Goal: Information Seeking & Learning: Learn about a topic

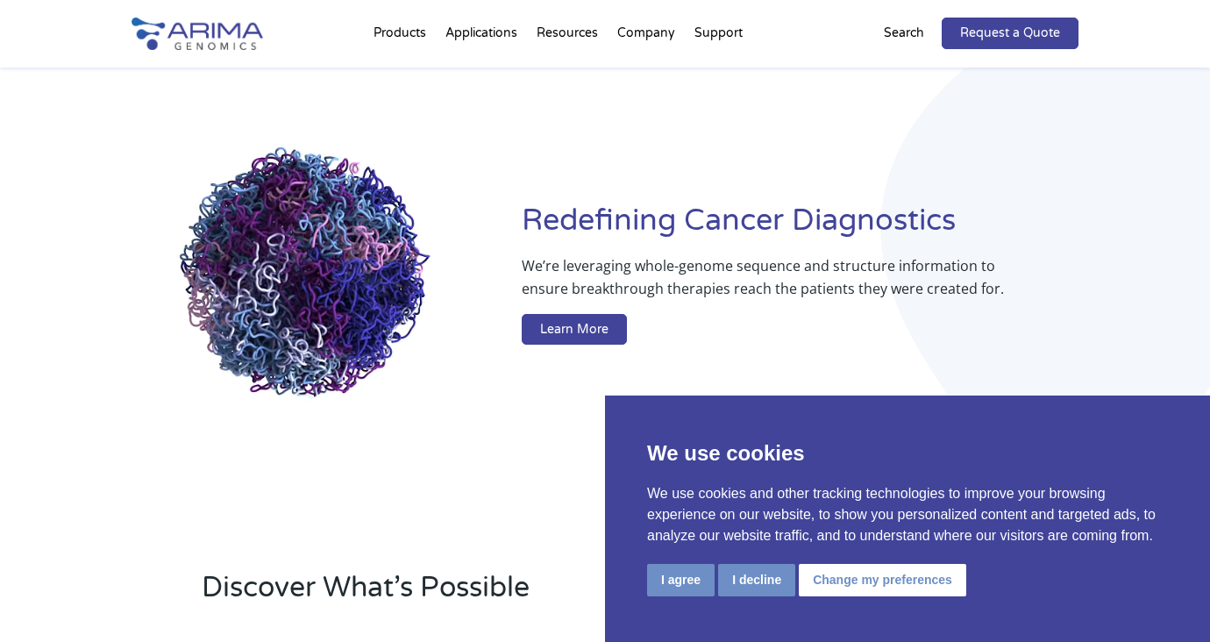
scroll to position [96, 0]
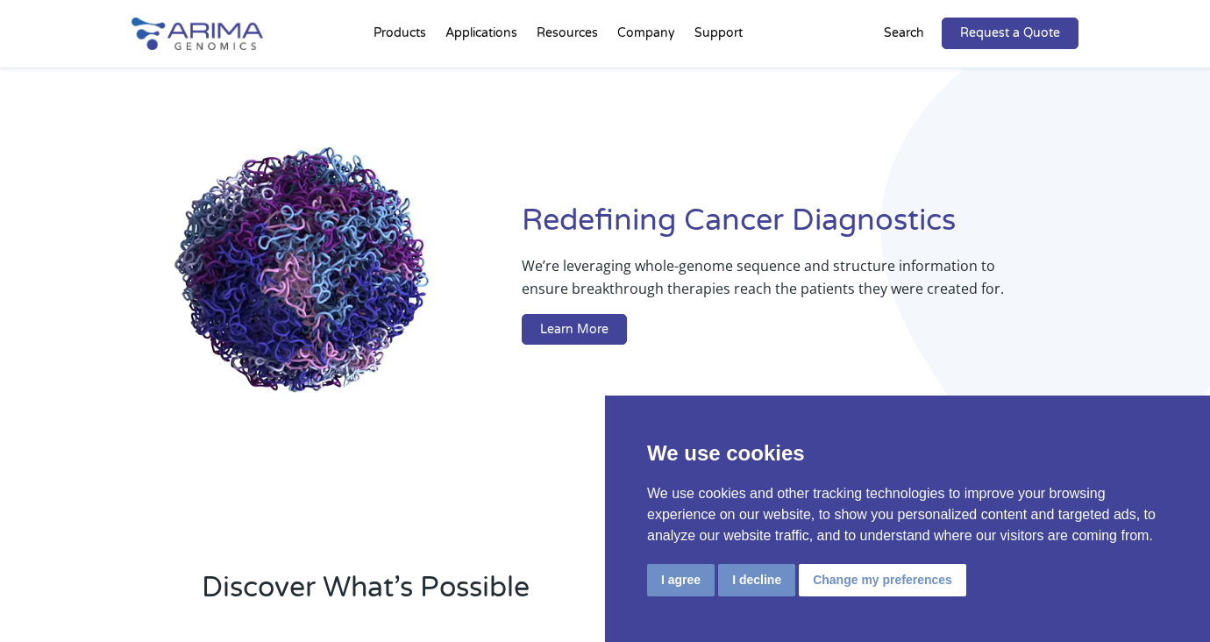
click at [678, 575] on button "I agree" at bounding box center [681, 580] width 68 height 32
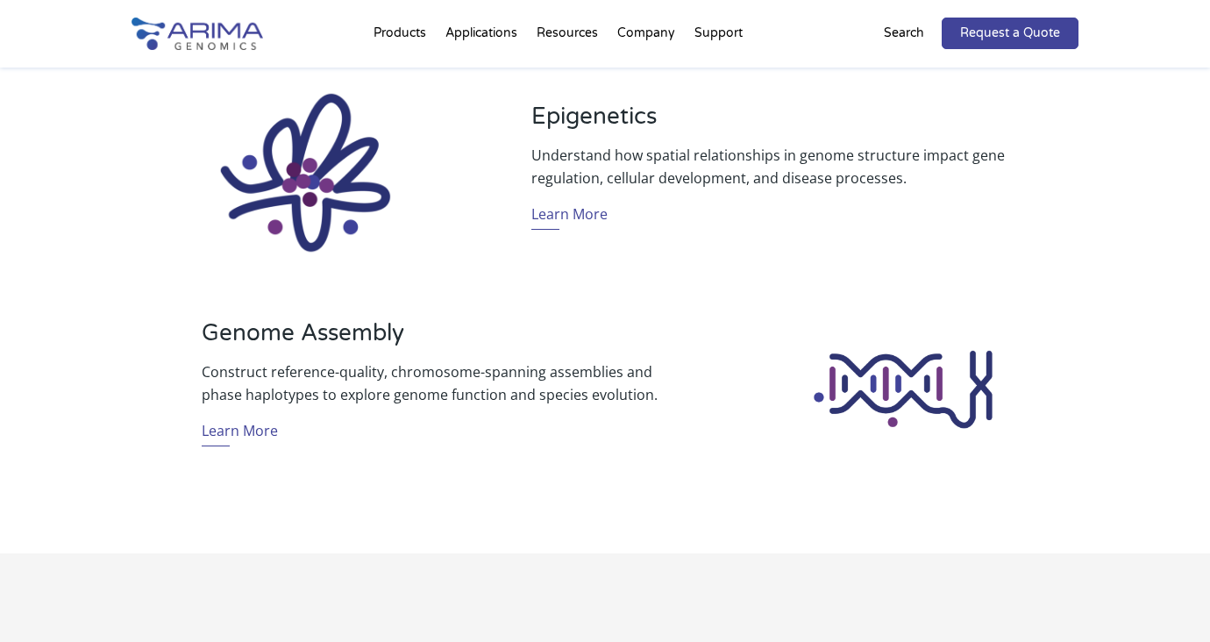
scroll to position [1319, 0]
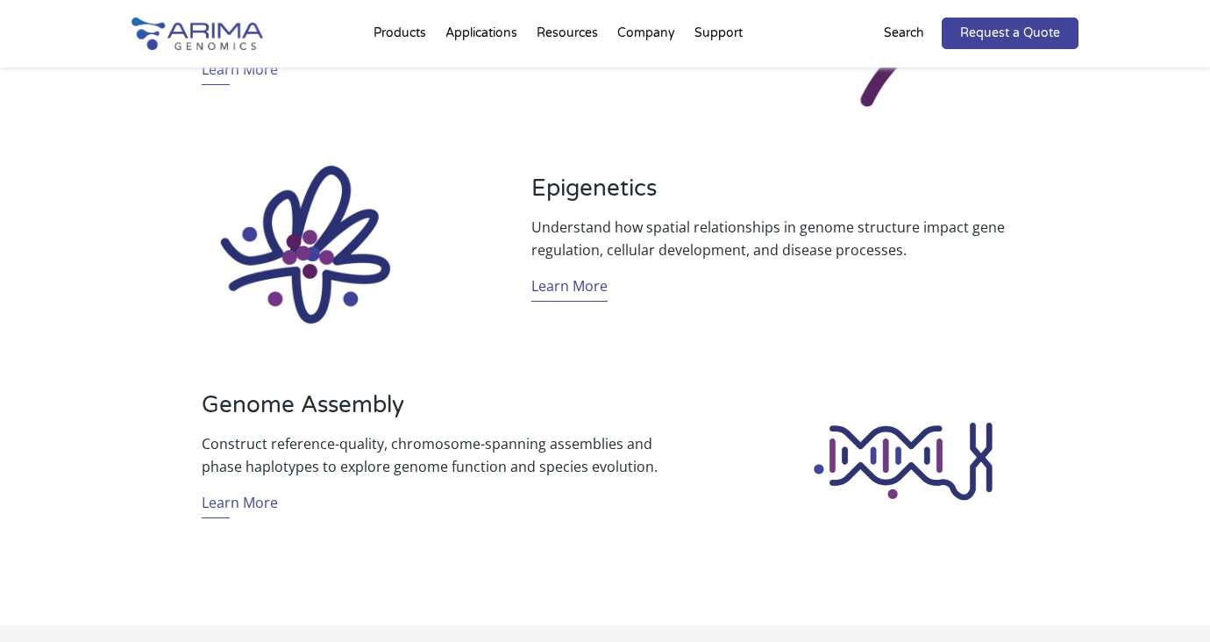
drag, startPoint x: 582, startPoint y: 273, endPoint x: 597, endPoint y: 285, distance: 19.3
click at [582, 275] on div "Epigenetics Understand how spatial relationships in genome structure impact gen…" at bounding box center [770, 245] width 477 height 140
click at [580, 287] on link "Learn More" at bounding box center [570, 288] width 76 height 27
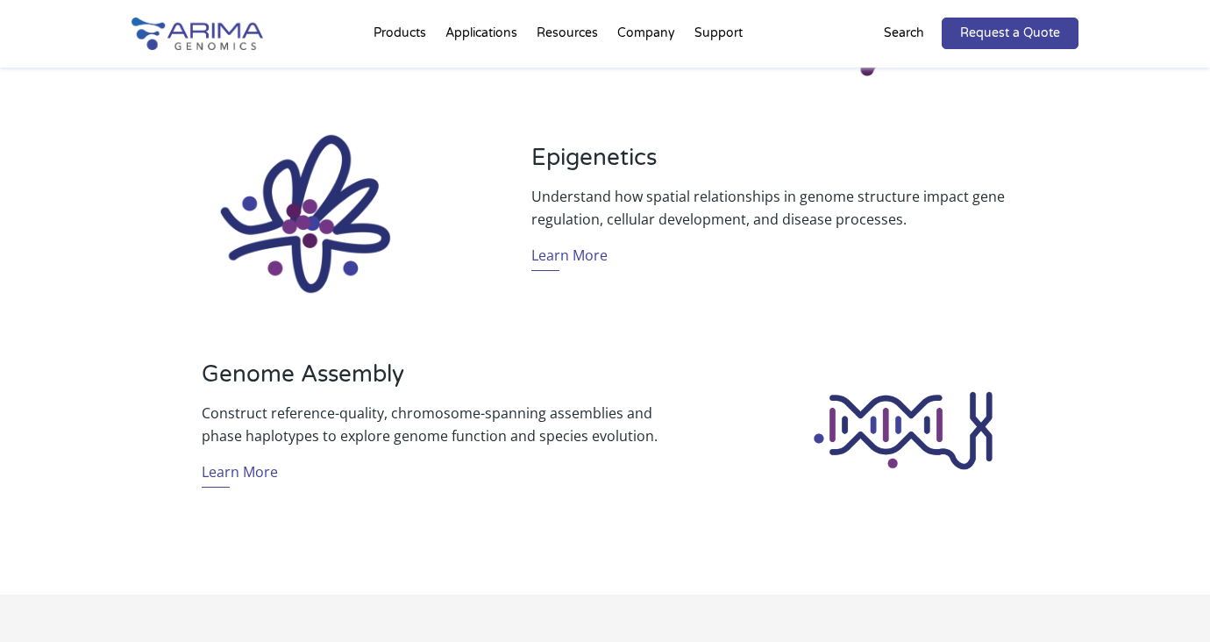
scroll to position [1349, 0]
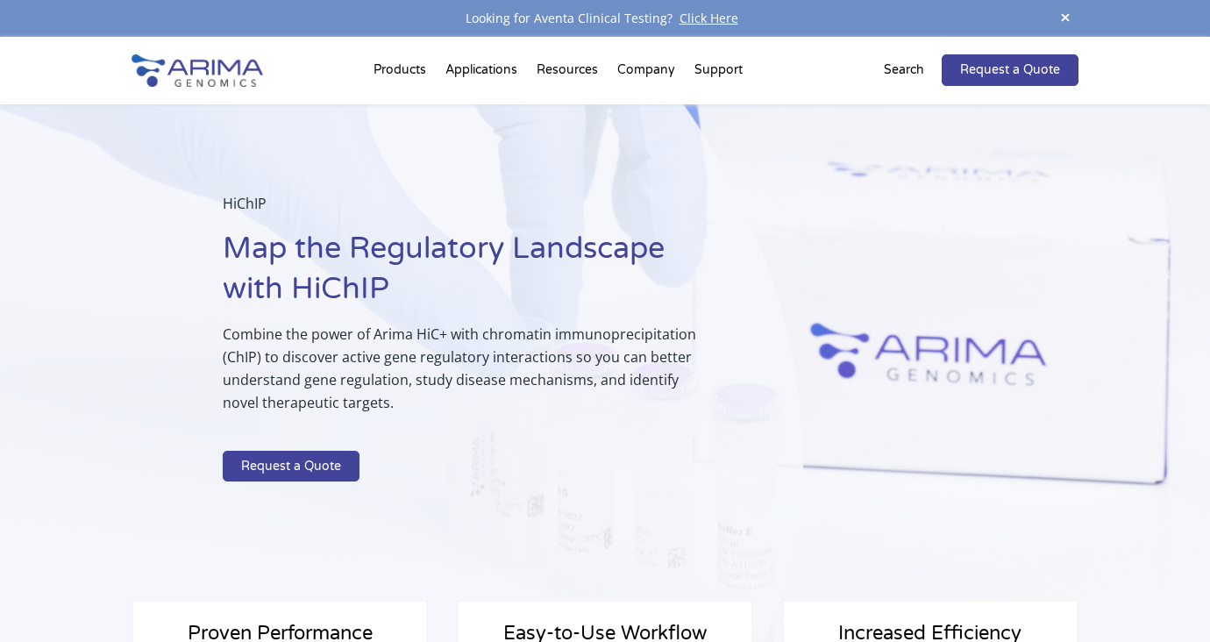
click at [1047, 103] on div "Products Clinical Services Aventa FusionPlus Aventa Lymphoma Research Products …" at bounding box center [605, 71] width 947 height 68
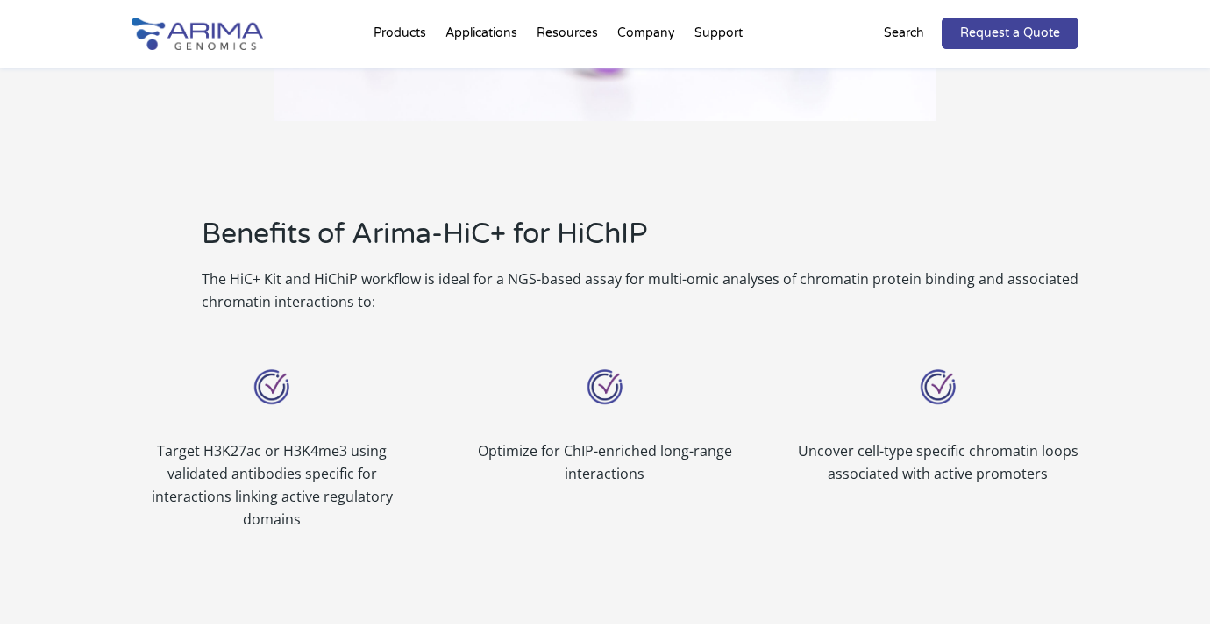
scroll to position [1163, 0]
